Goal: Transaction & Acquisition: Purchase product/service

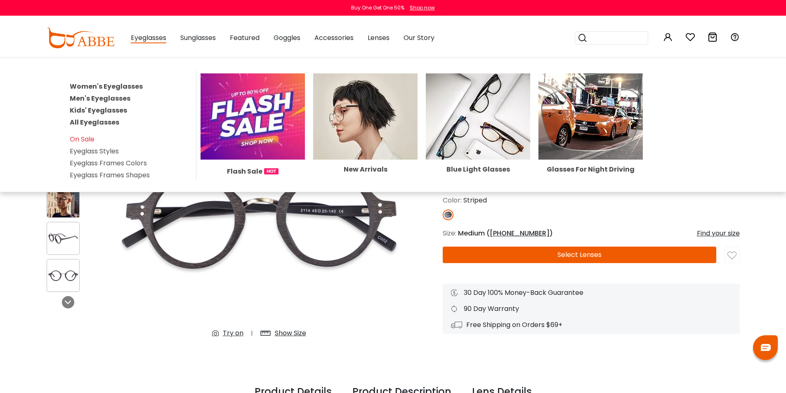
click at [160, 43] on span "Eyeglasses" at bounding box center [149, 38] width 36 height 10
click at [108, 100] on link "Men's Eyeglasses" at bounding box center [100, 98] width 61 height 9
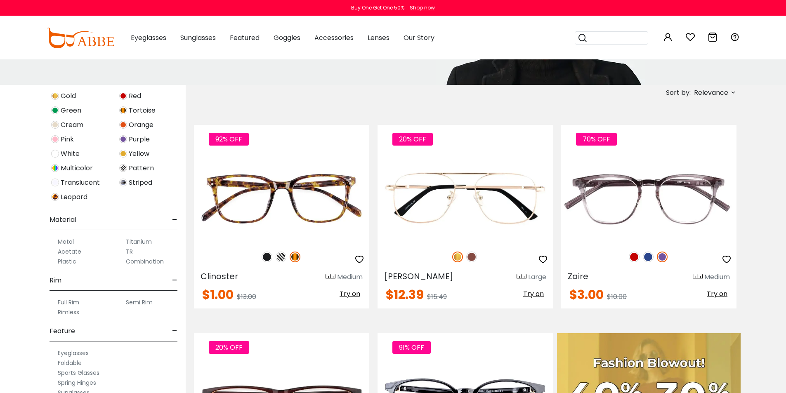
scroll to position [124, 0]
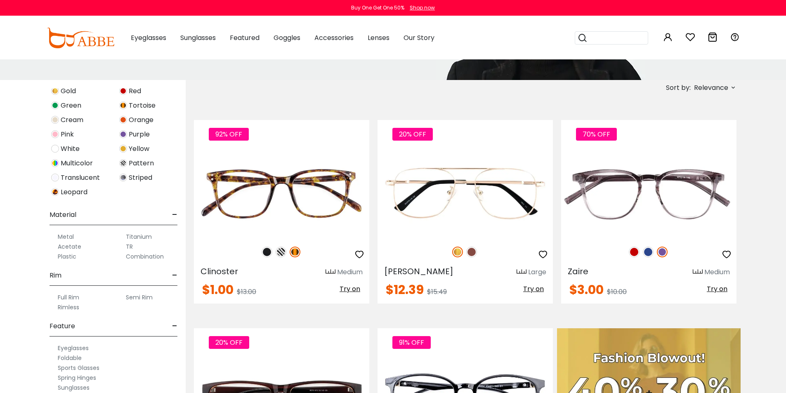
click at [67, 308] on label "Rimless" at bounding box center [68, 308] width 21 height 10
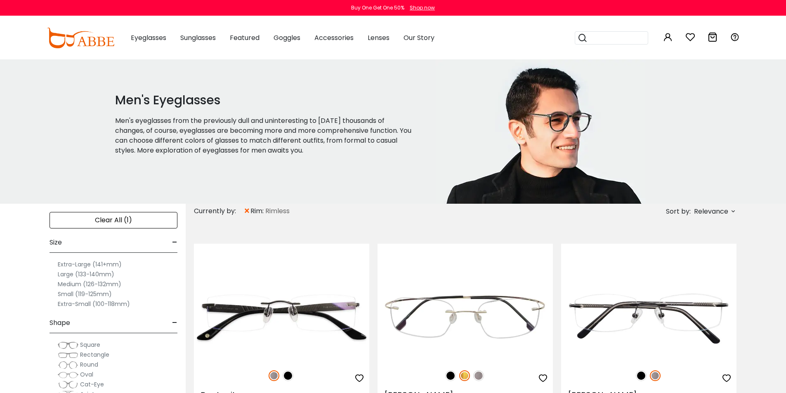
click at [723, 215] on span "Relevance" at bounding box center [711, 211] width 34 height 15
click at [669, 237] on div "New Arrivals" at bounding box center [697, 235] width 69 height 10
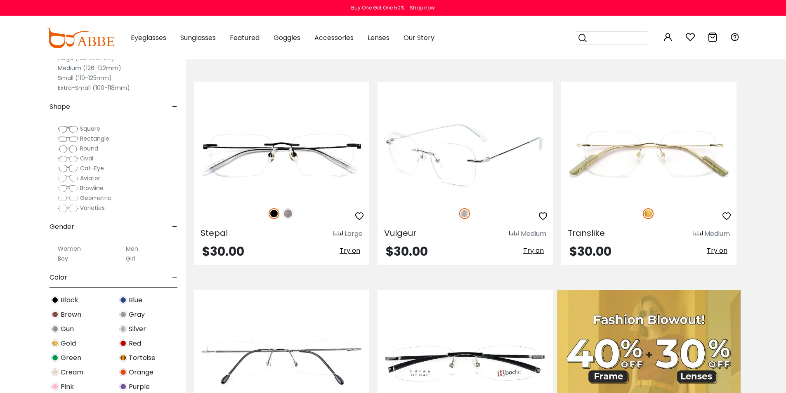
scroll to position [248, 0]
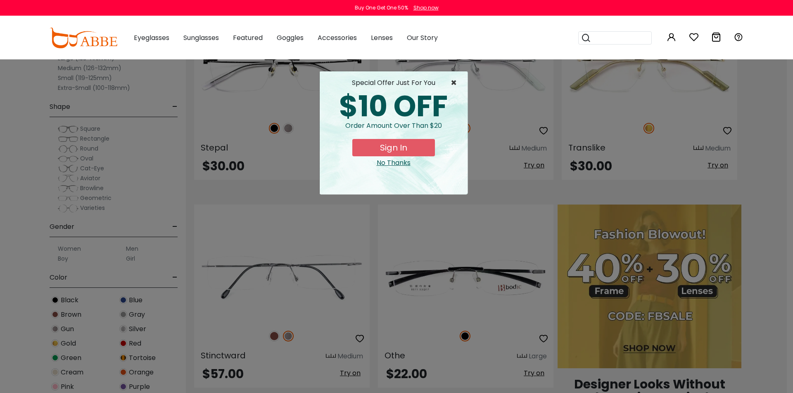
click at [455, 83] on span "×" at bounding box center [455, 83] width 10 height 10
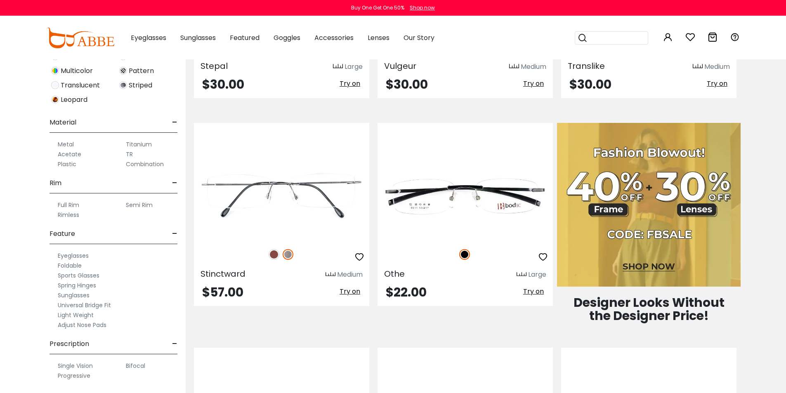
scroll to position [330, 0]
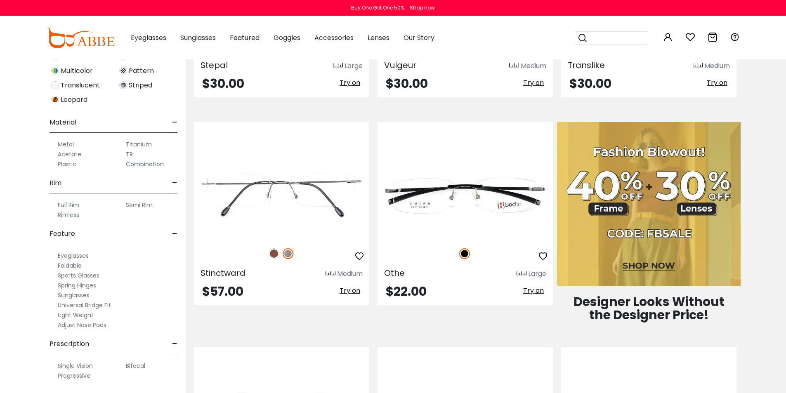
click at [66, 284] on label "Spring Hinges" at bounding box center [77, 286] width 38 height 10
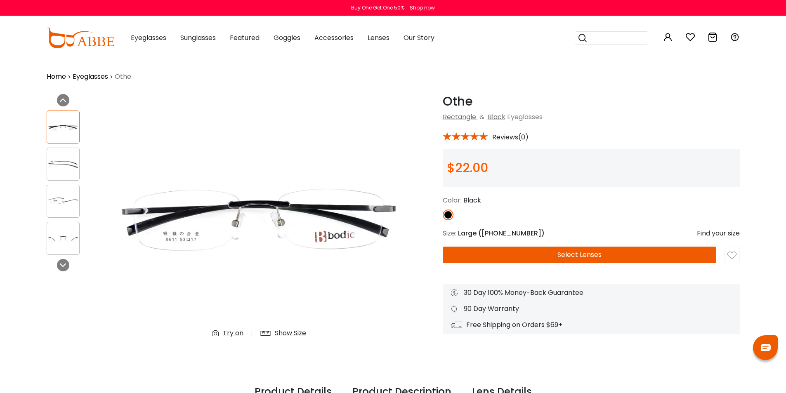
click at [309, 210] on img at bounding box center [259, 219] width 301 height 251
click at [78, 169] on img at bounding box center [63, 164] width 32 height 16
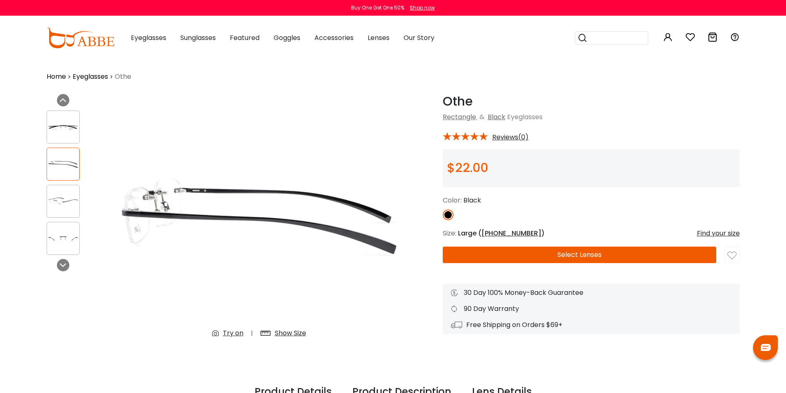
click at [71, 197] on img at bounding box center [63, 202] width 32 height 16
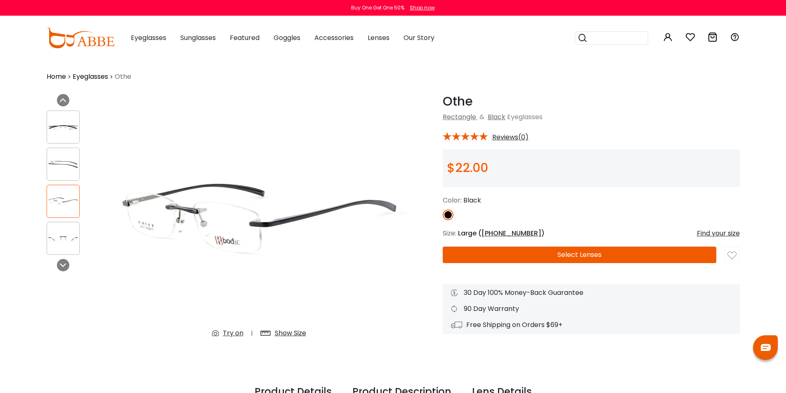
click at [75, 227] on div at bounding box center [63, 238] width 33 height 33
click at [66, 265] on icon at bounding box center [63, 265] width 7 height 7
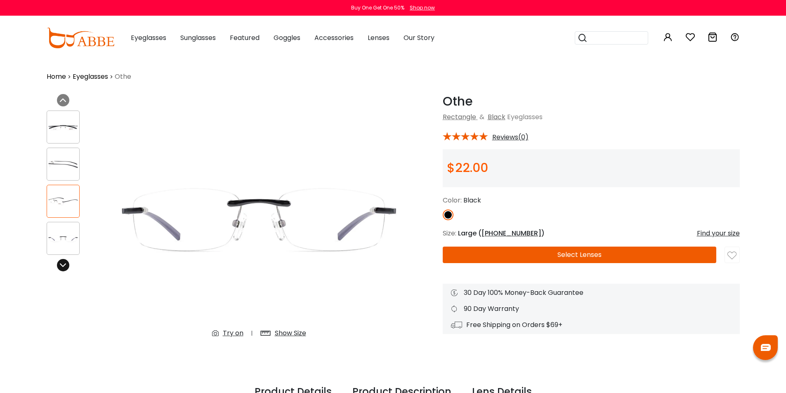
click at [66, 265] on icon at bounding box center [63, 265] width 7 height 7
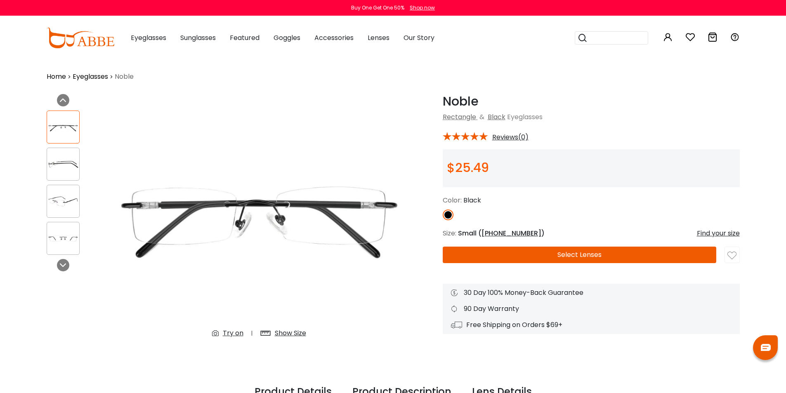
click at [71, 168] on img at bounding box center [63, 164] width 32 height 16
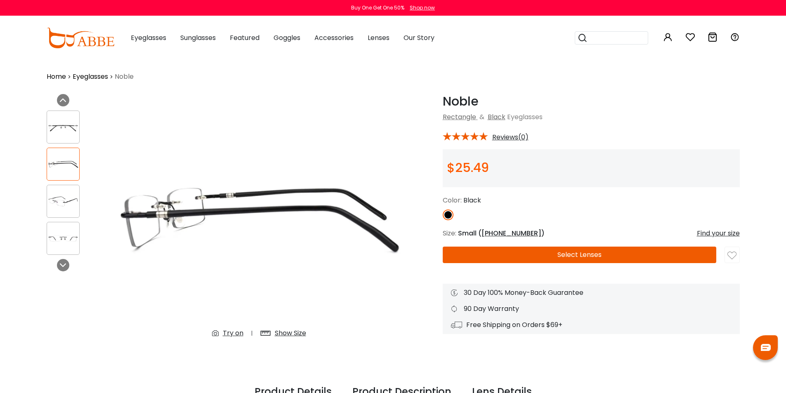
click at [64, 123] on img at bounding box center [63, 127] width 32 height 16
